Goal: Task Accomplishment & Management: Use online tool/utility

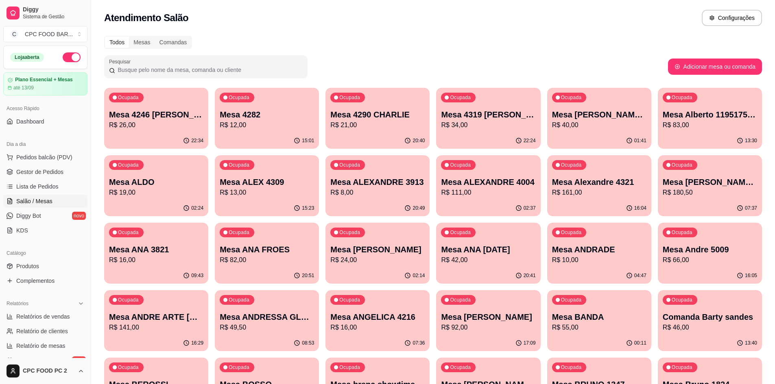
click at [183, 65] on div at bounding box center [206, 67] width 194 height 16
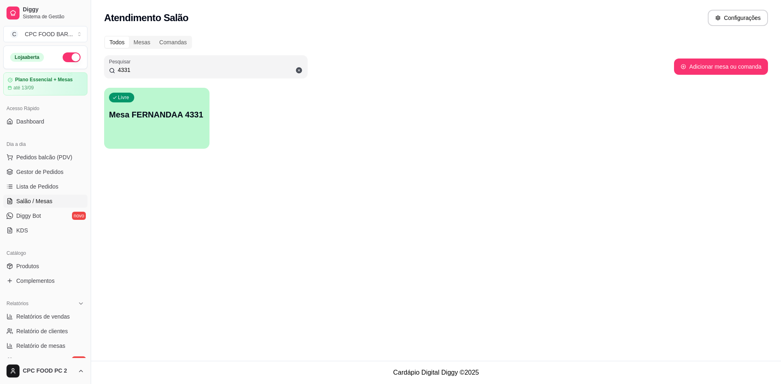
type input "4331"
click at [168, 114] on p "Mesa FERNANDAA 4331" at bounding box center [157, 114] width 93 height 11
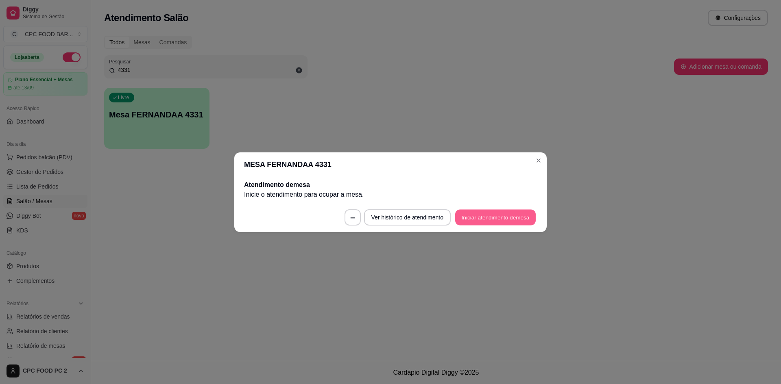
click at [483, 218] on button "Iniciar atendimento de mesa" at bounding box center [495, 217] width 81 height 16
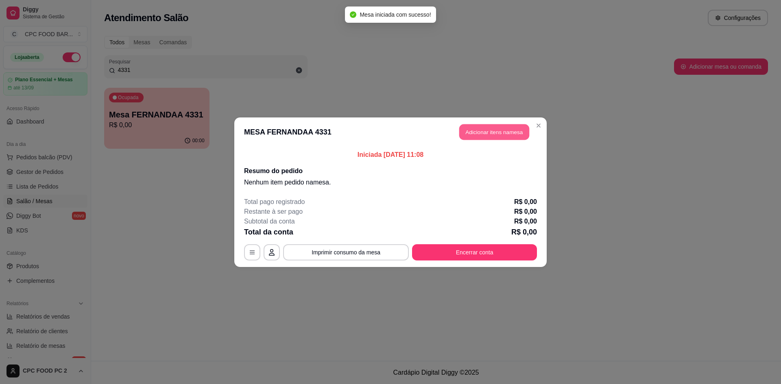
click at [484, 132] on button "Adicionar itens na mesa" at bounding box center [494, 132] width 70 height 16
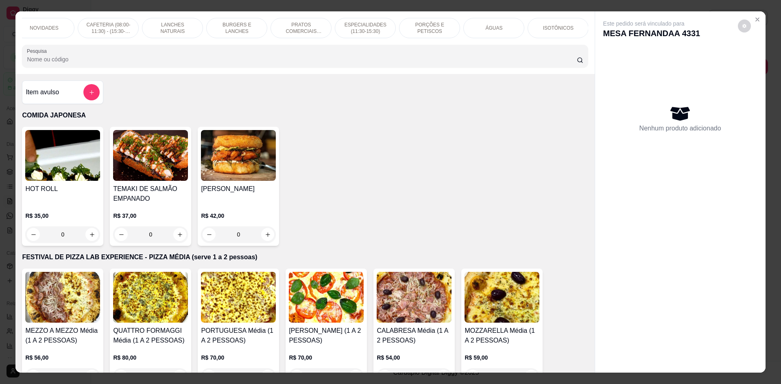
scroll to position [0, 244]
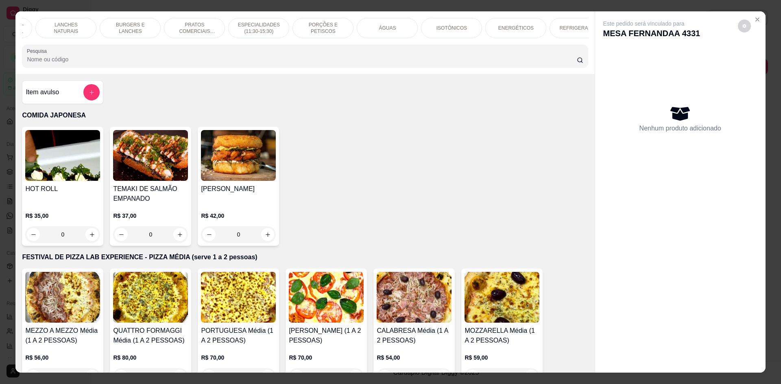
click at [369, 31] on div "ÁGUAS" at bounding box center [387, 28] width 61 height 20
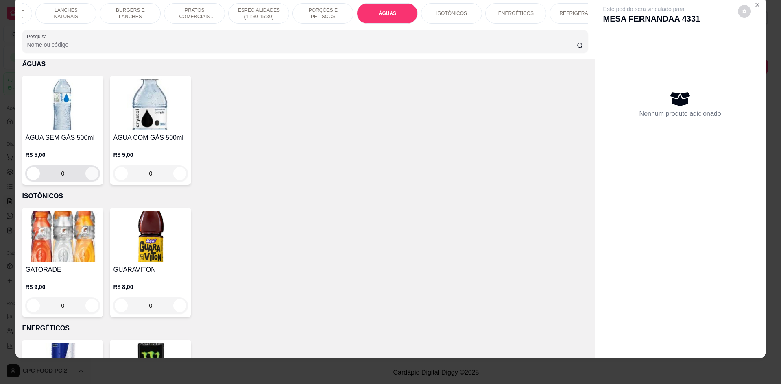
click at [89, 177] on icon "increase-product-quantity" at bounding box center [92, 174] width 6 height 6
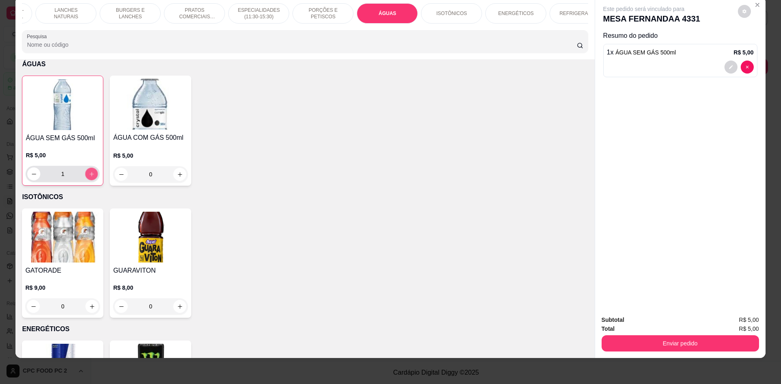
click at [89, 177] on icon "increase-product-quantity" at bounding box center [92, 174] width 6 height 6
type input "2"
click at [635, 341] on button "Enviar pedido" at bounding box center [679, 344] width 153 height 16
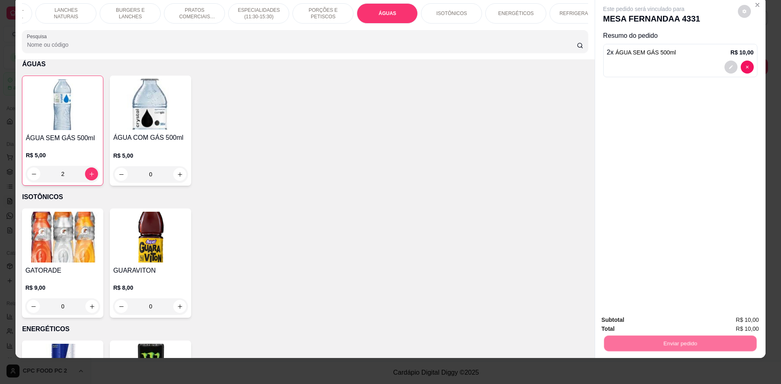
click at [637, 325] on button "Não registrar e enviar pedido" at bounding box center [653, 323] width 85 height 15
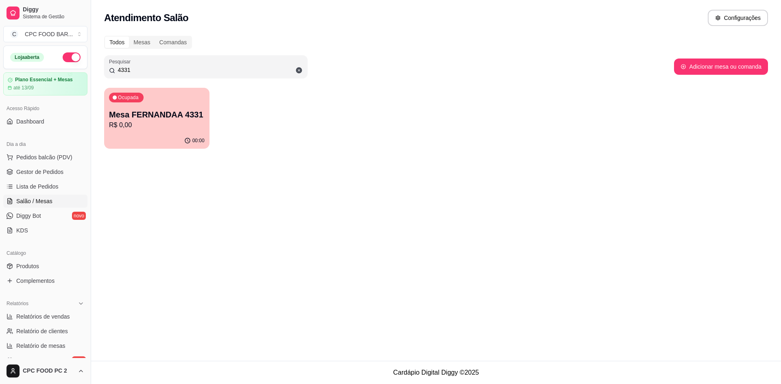
drag, startPoint x: 165, startPoint y: 71, endPoint x: 81, endPoint y: 70, distance: 83.8
click at [81, 70] on div "Diggy Sistema de Gestão C CPC FOOD BAR ... Loja aberta Plano Essencial + Mesas …" at bounding box center [390, 192] width 781 height 384
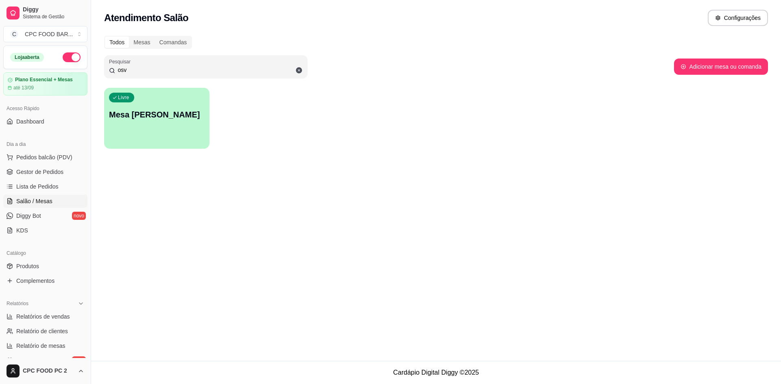
type input "osv"
click at [128, 122] on div "Livre Mesa [PERSON_NAME]" at bounding box center [157, 114] width 102 height 50
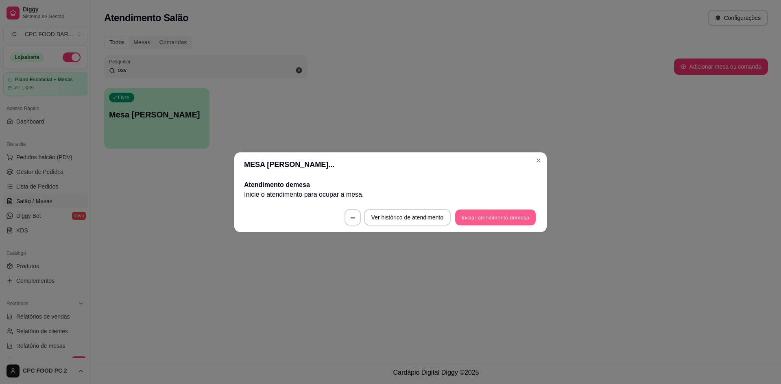
click at [470, 220] on button "Iniciar atendimento de mesa" at bounding box center [495, 217] width 81 height 16
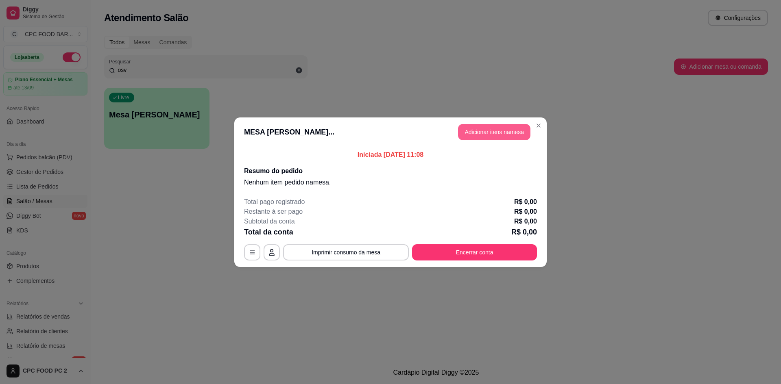
click at [472, 131] on button "Adicionar itens na mesa" at bounding box center [494, 132] width 72 height 16
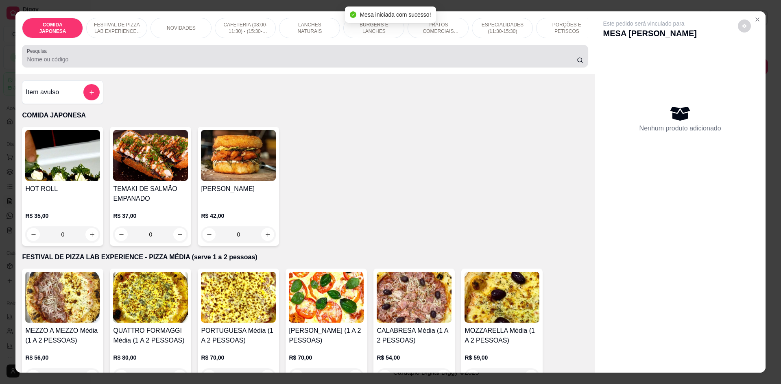
click at [340, 63] on input "Pesquisa" at bounding box center [301, 59] width 549 height 8
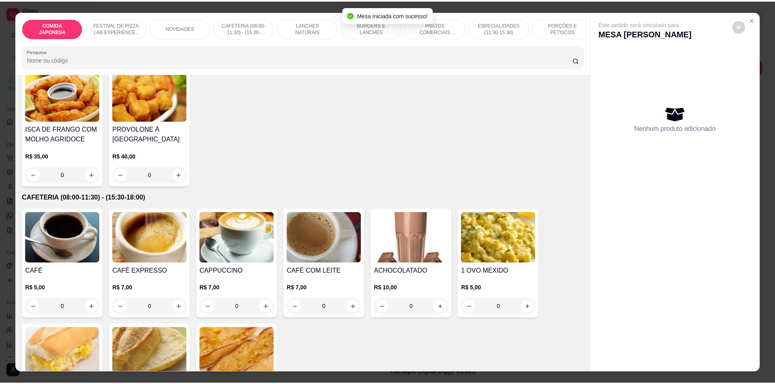
scroll to position [407, 0]
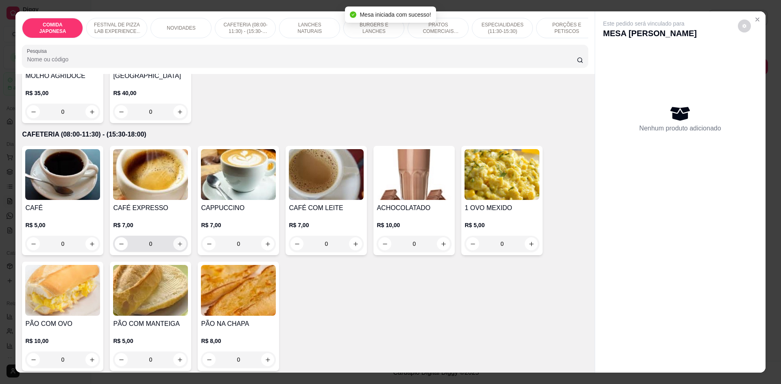
click at [173, 250] on button "increase-product-quantity" at bounding box center [179, 243] width 13 height 13
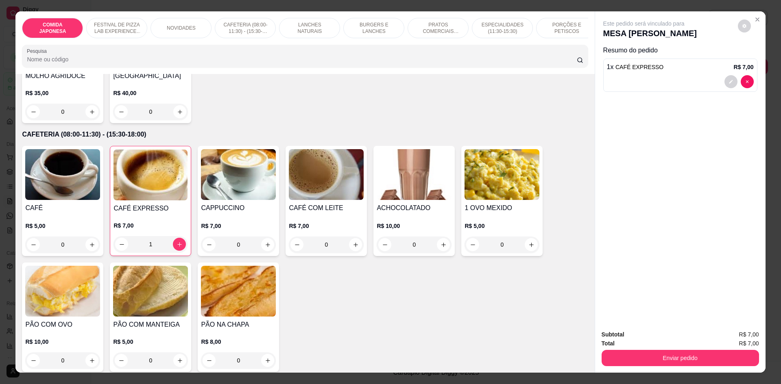
type input "1"
click at [614, 353] on button "Enviar pedido" at bounding box center [679, 358] width 157 height 16
click at [621, 342] on button "Não registrar e enviar pedido" at bounding box center [653, 338] width 82 height 15
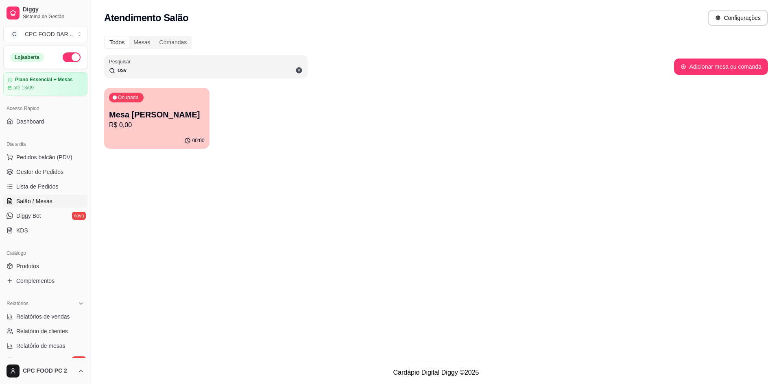
drag, startPoint x: 201, startPoint y: 70, endPoint x: 77, endPoint y: 70, distance: 124.0
click at [77, 70] on div "Diggy Sistema de Gestão C CPC FOOD BAR ... Loja aberta Plano Essencial + Mesas …" at bounding box center [390, 192] width 781 height 384
